Goal: Transaction & Acquisition: Purchase product/service

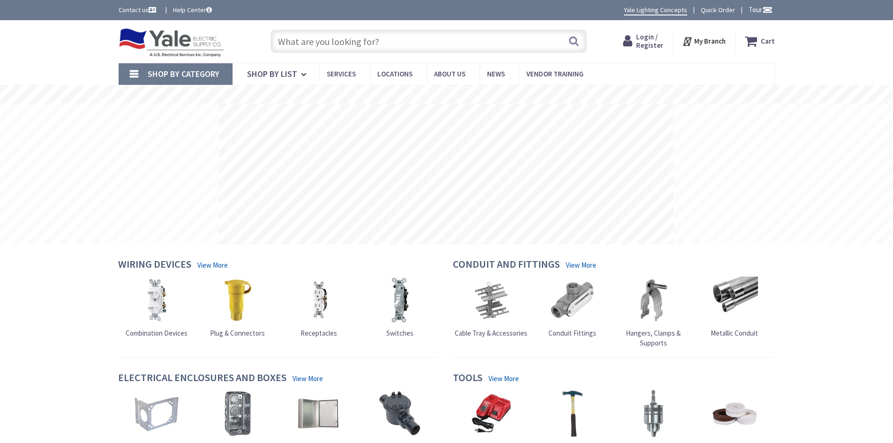
click at [341, 39] on input "text" at bounding box center [429, 41] width 317 height 23
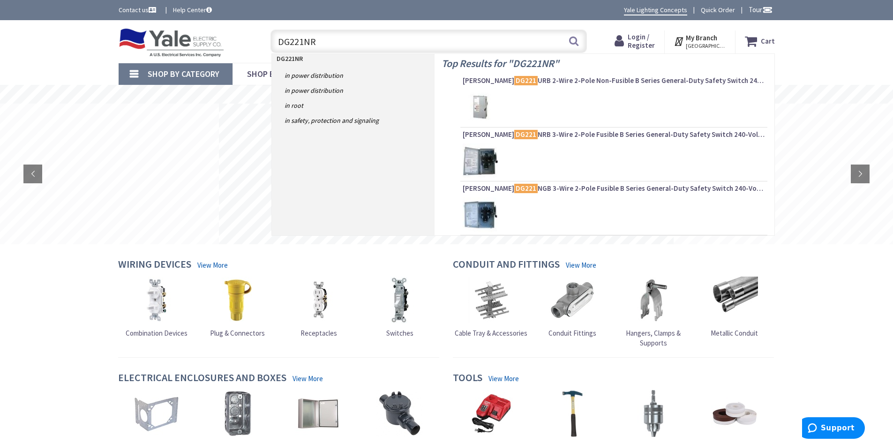
type input "DG221NRB"
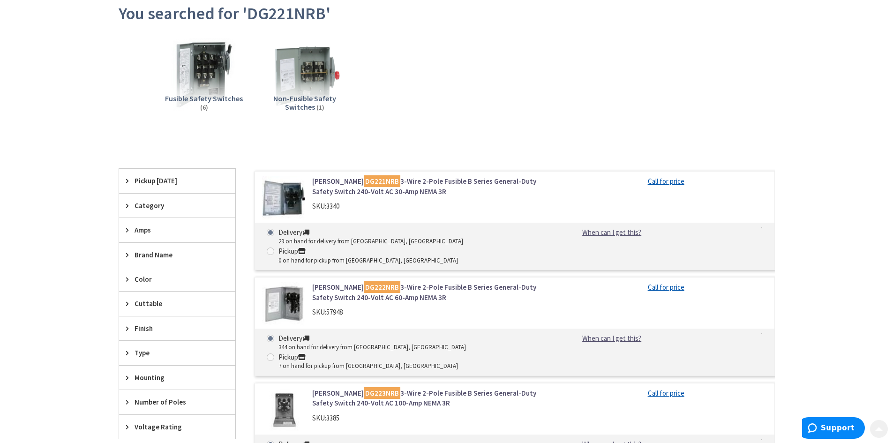
scroll to position [141, 0]
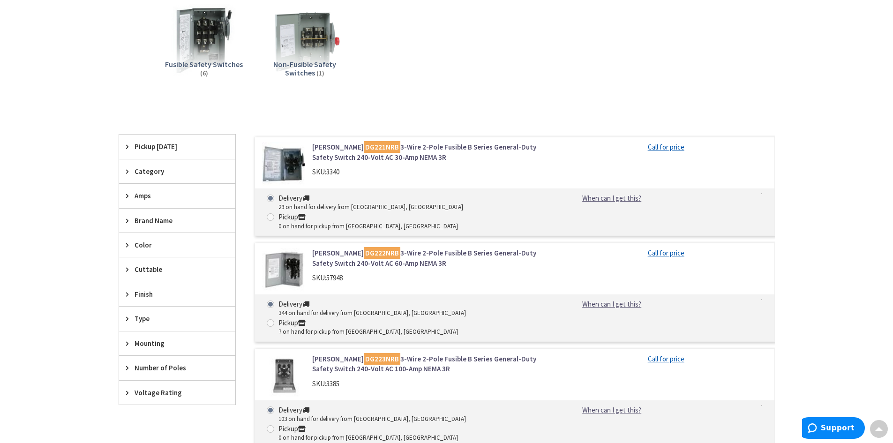
click at [505, 151] on link "[PERSON_NAME] DG221NRB 3-Wire 2-Pole Fusible B Series General-Duty Safety Switc…" at bounding box center [431, 152] width 239 height 20
